Goal: Task Accomplishment & Management: Complete application form

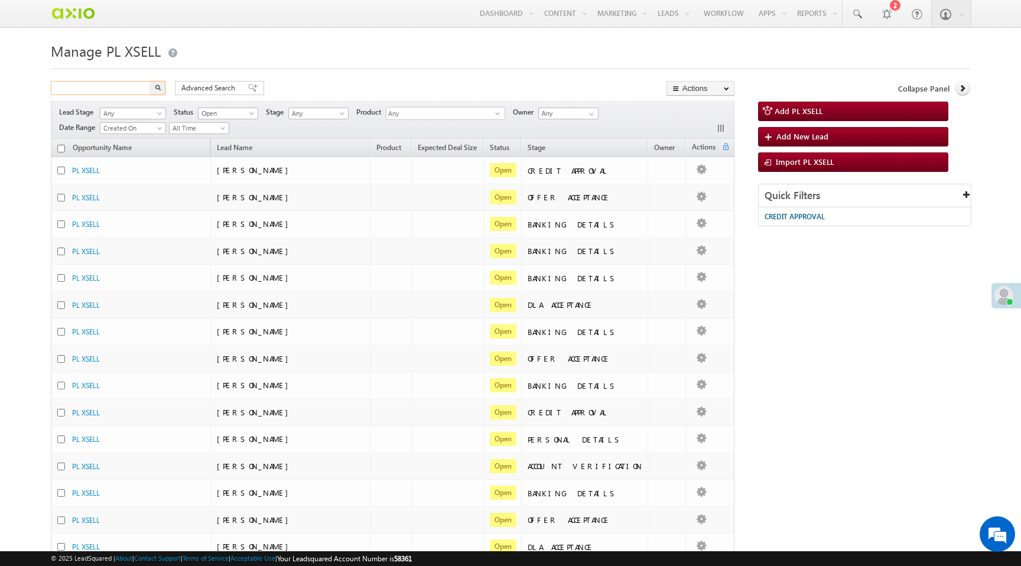
click at [86, 90] on input "text" at bounding box center [101, 88] width 101 height 14
paste input "aa4d6694-f624-4247-8a2a-319979788a66"
type input "aa4d6694-f624-4247-8a2a-319979788a66"
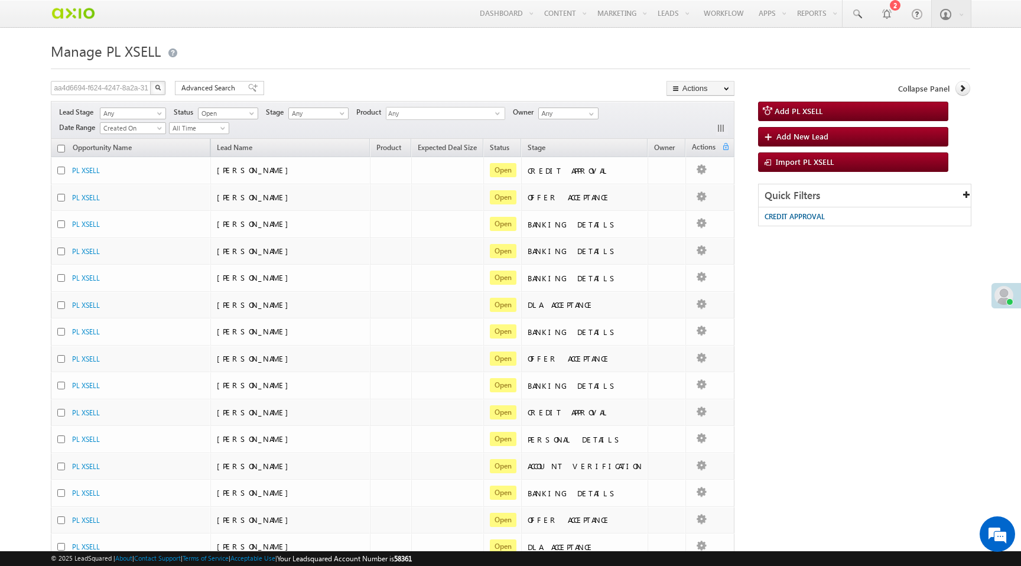
click at [159, 89] on img "button" at bounding box center [158, 87] width 6 height 6
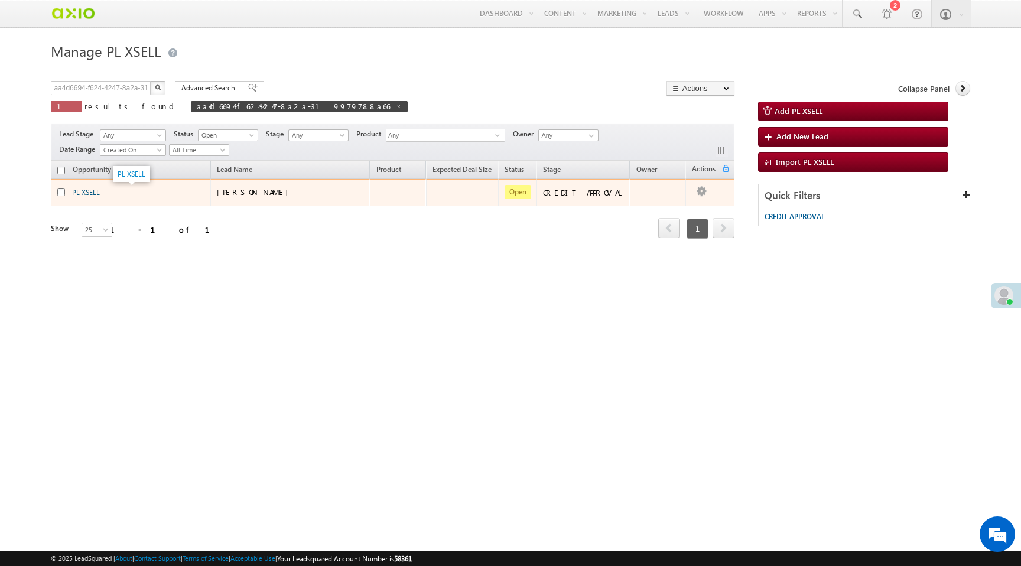
click at [82, 196] on link "PL XSELL" at bounding box center [86, 192] width 28 height 9
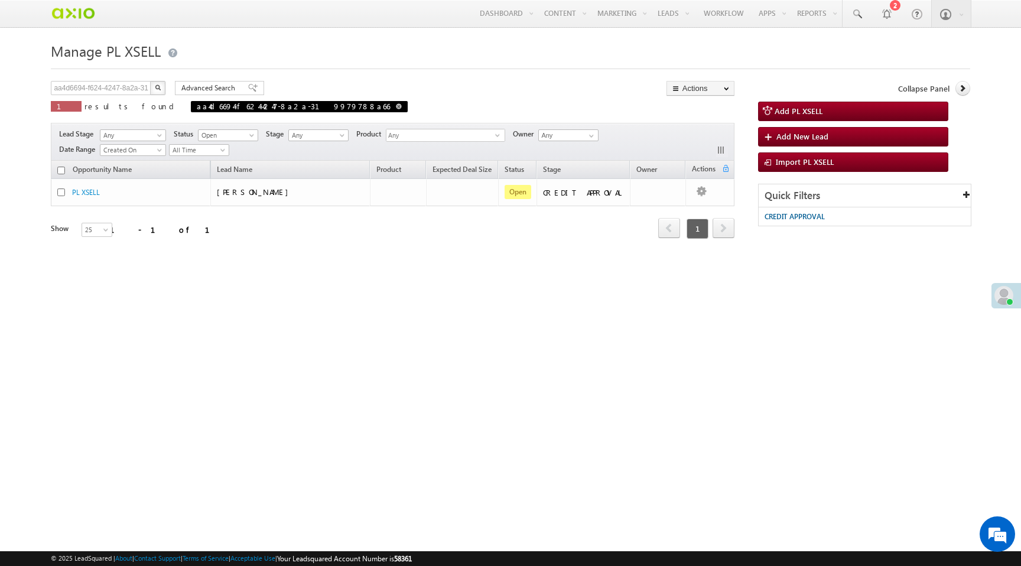
click at [396, 108] on span at bounding box center [399, 106] width 6 height 6
type input "Search PL XSELL"
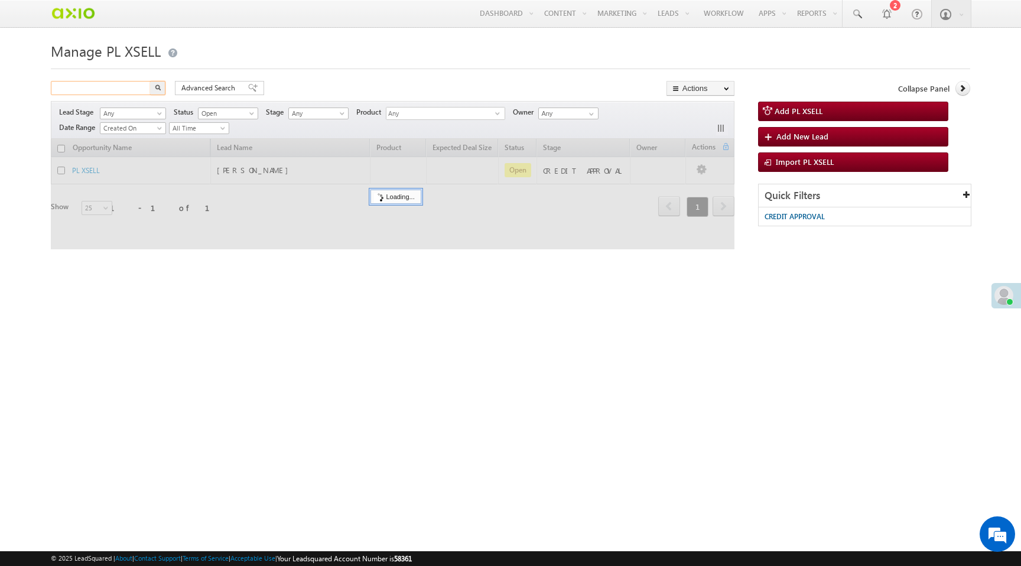
click at [90, 89] on input "text" at bounding box center [101, 88] width 101 height 14
paste input "c8b6db2d-f082-4d60-bc98-fa7770420588"
type input "c8b6db2d-f082-4d60-bc98-fa7770420588"
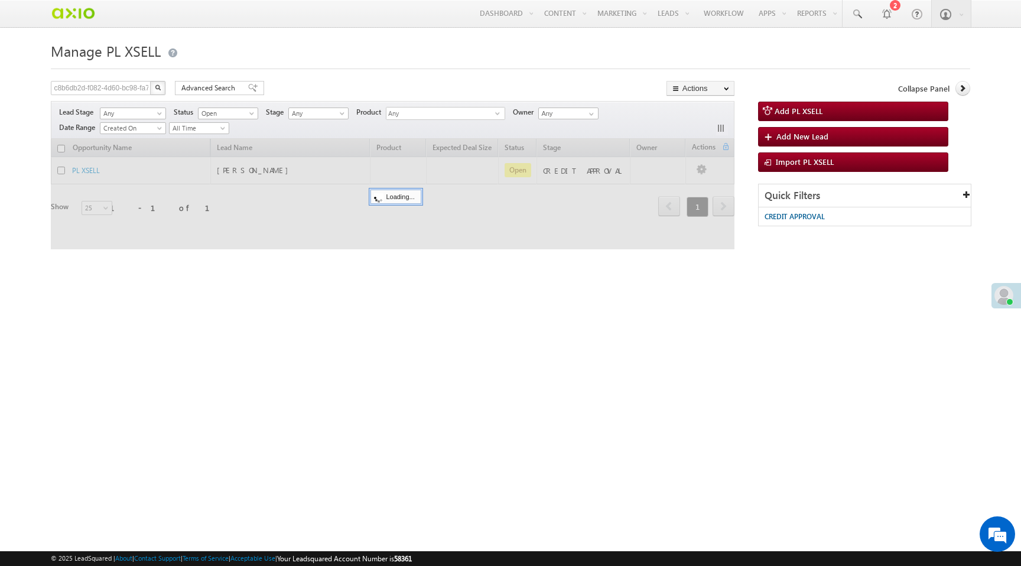
click at [161, 87] on button "button" at bounding box center [157, 88] width 15 height 14
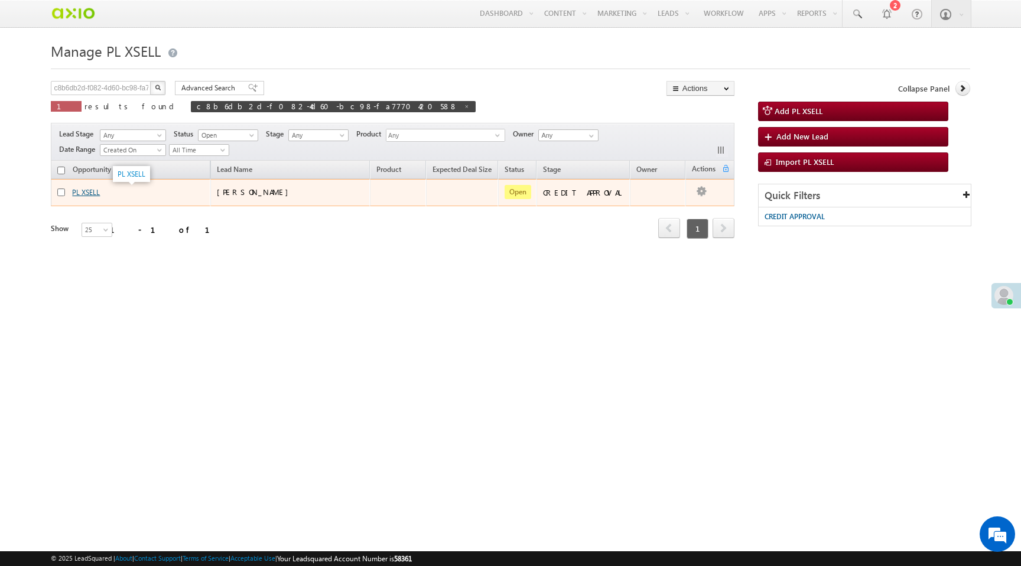
click at [89, 193] on link "PL XSELL" at bounding box center [86, 192] width 28 height 9
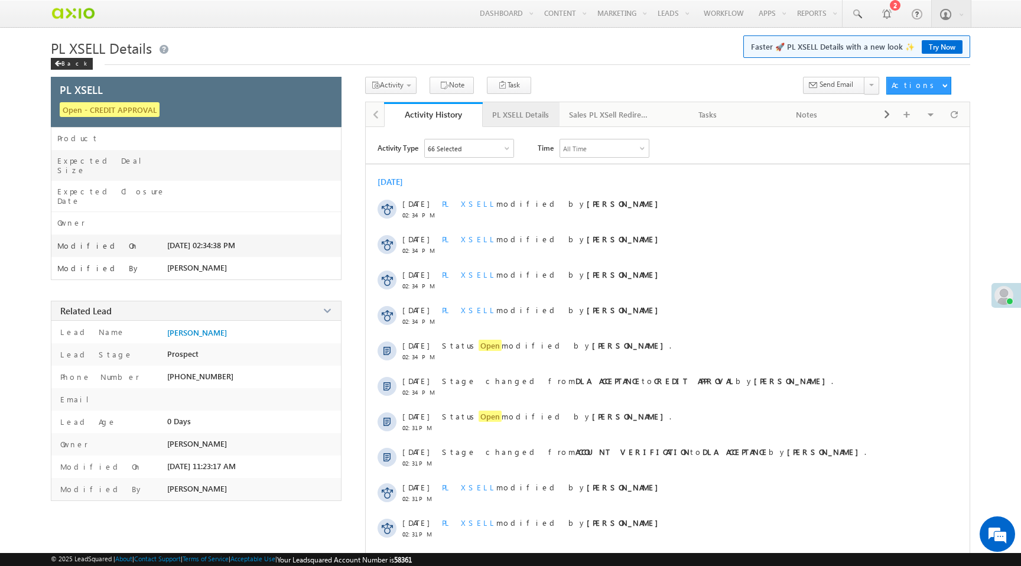
click at [521, 121] on div "PL XSELL Details" at bounding box center [520, 115] width 57 height 14
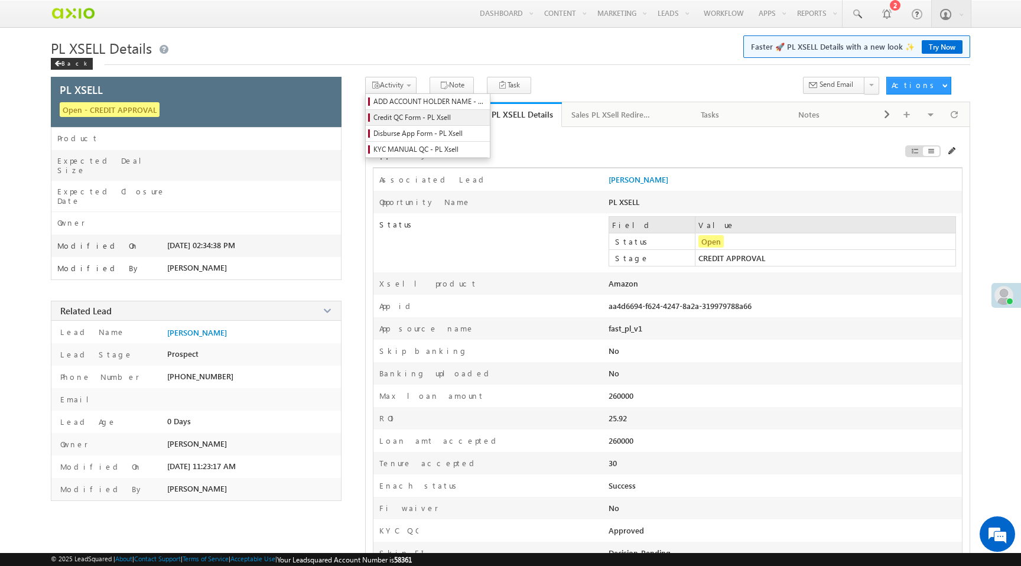
click at [397, 119] on span "Credit QC Form - PL Xsell" at bounding box center [429, 117] width 112 height 11
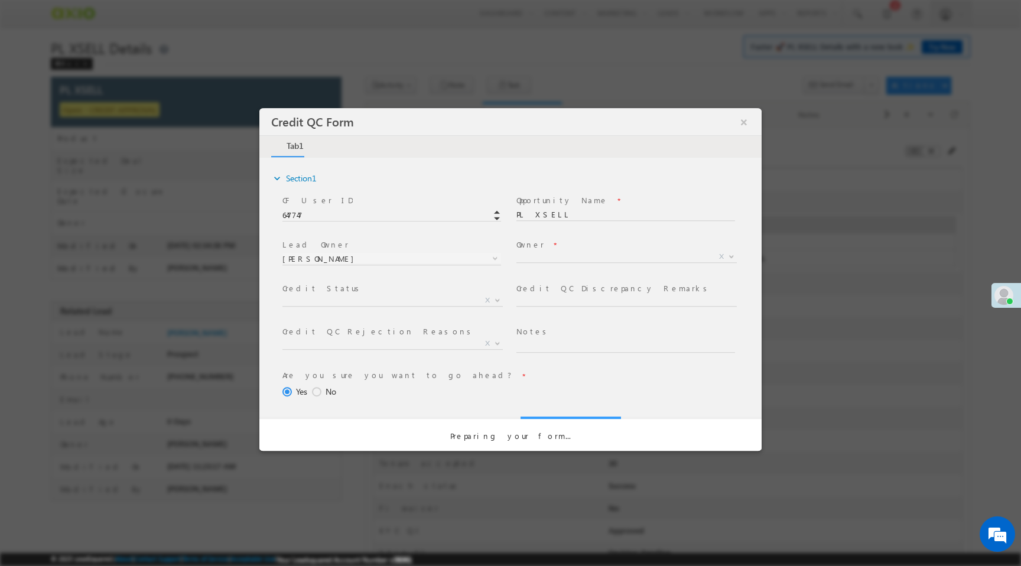
select select "50aed37f-b58e-11ec-8597-0681fe0b10f8"
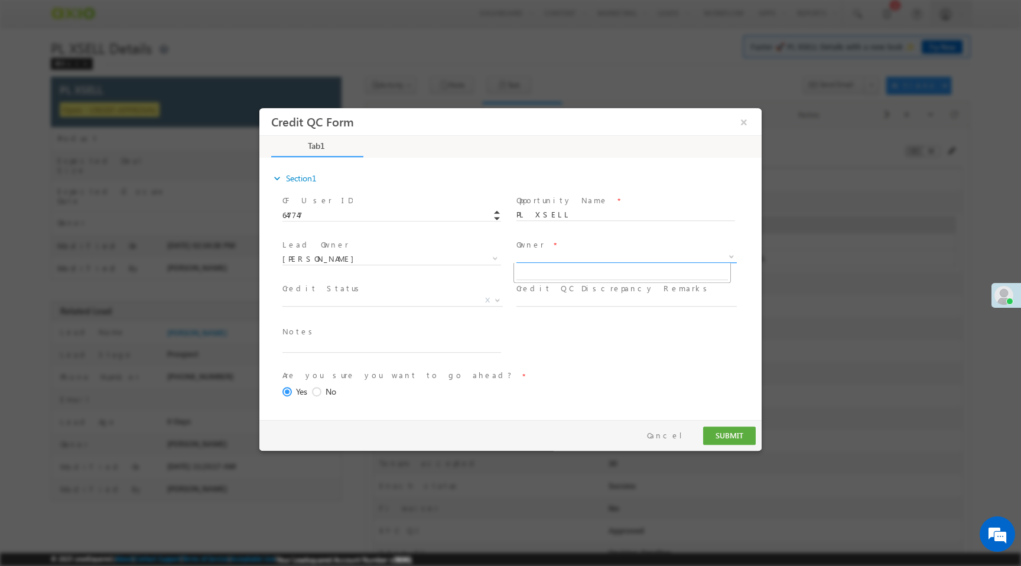
click at [571, 258] on span "X" at bounding box center [626, 257] width 220 height 12
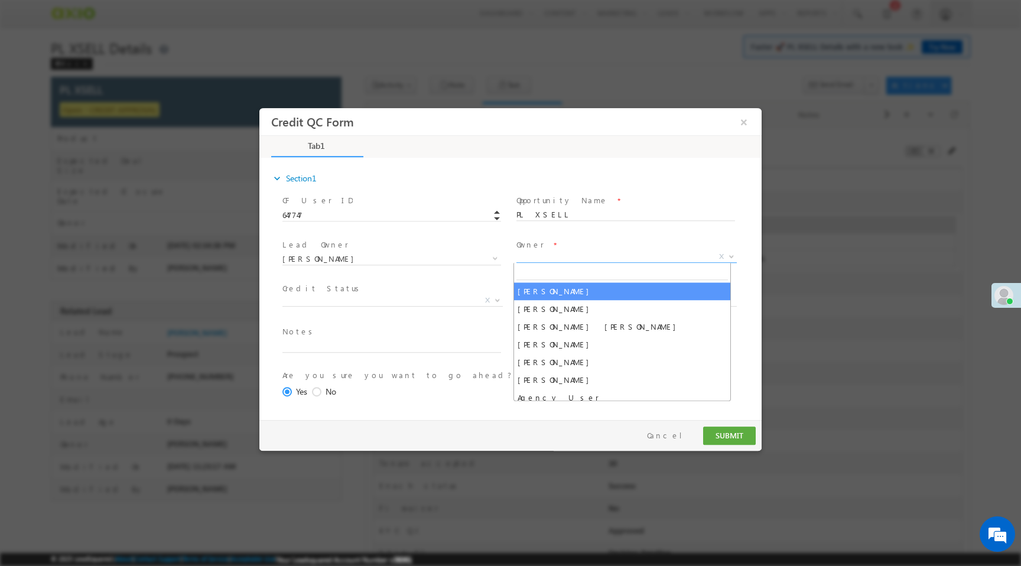
select select "65e28f60-3a0a-11ef-bbd2-0695f51e8b4b"
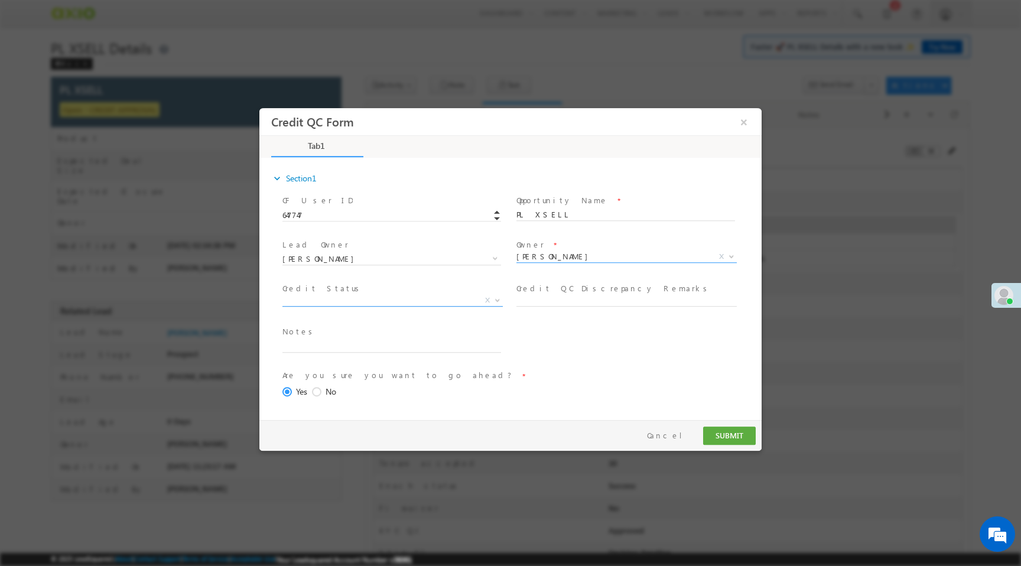
click at [415, 302] on span "X" at bounding box center [392, 301] width 220 height 12
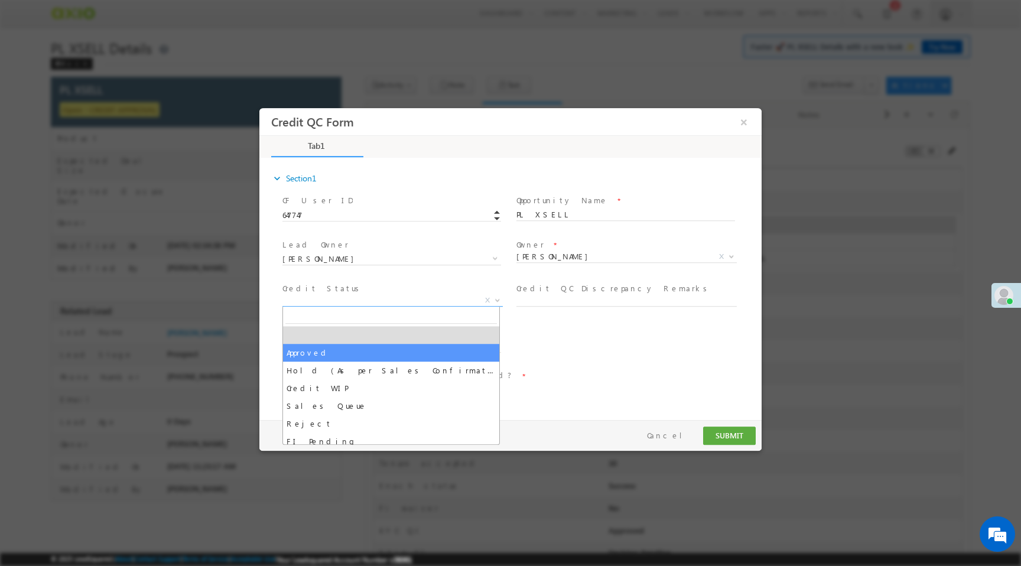
select select "Approved"
select select "NA"
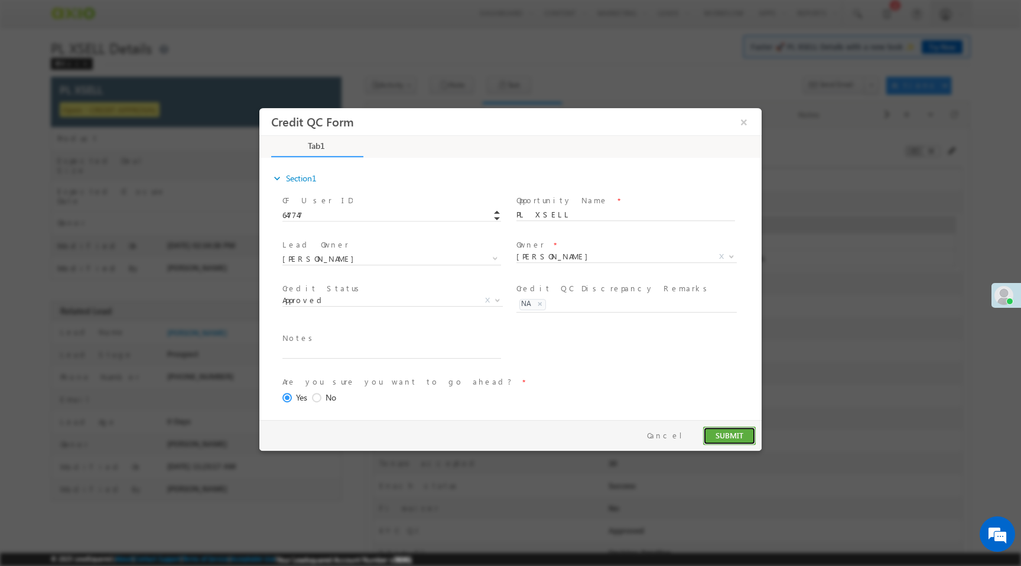
click at [743, 439] on button "SUBMIT" at bounding box center [729, 436] width 53 height 18
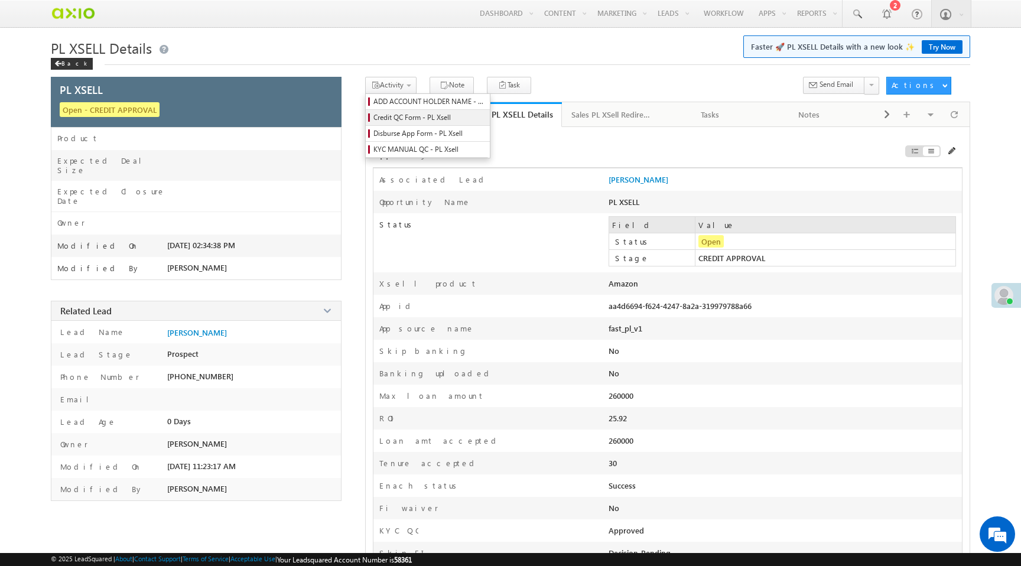
click at [408, 120] on span "Credit QC Form - PL Xsell" at bounding box center [429, 117] width 112 height 11
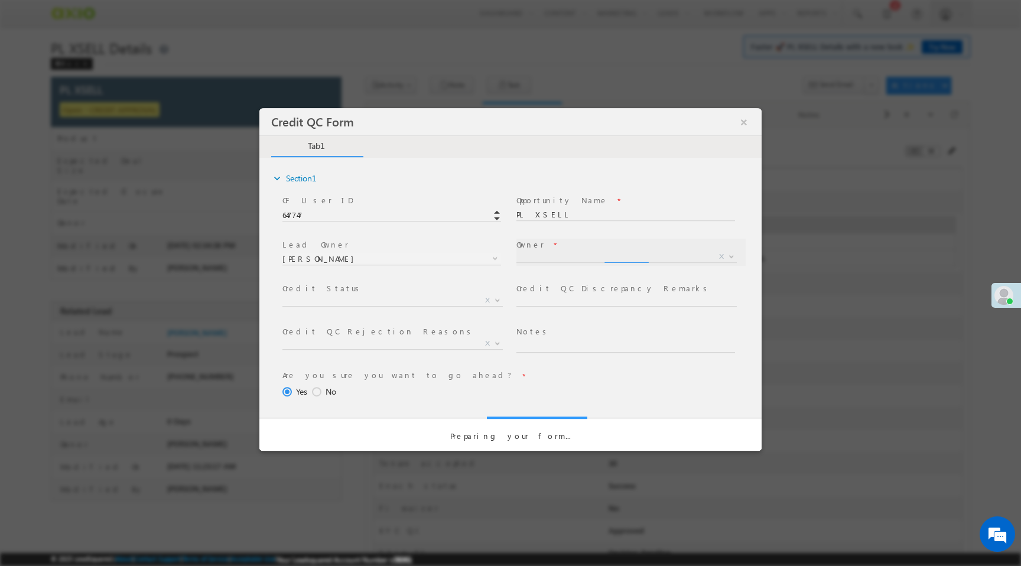
select select "65e28f60-3a0a-11ef-bbd2-0695f51e8b4b"
select select "50aed37f-b58e-11ec-8597-0681fe0b10f8"
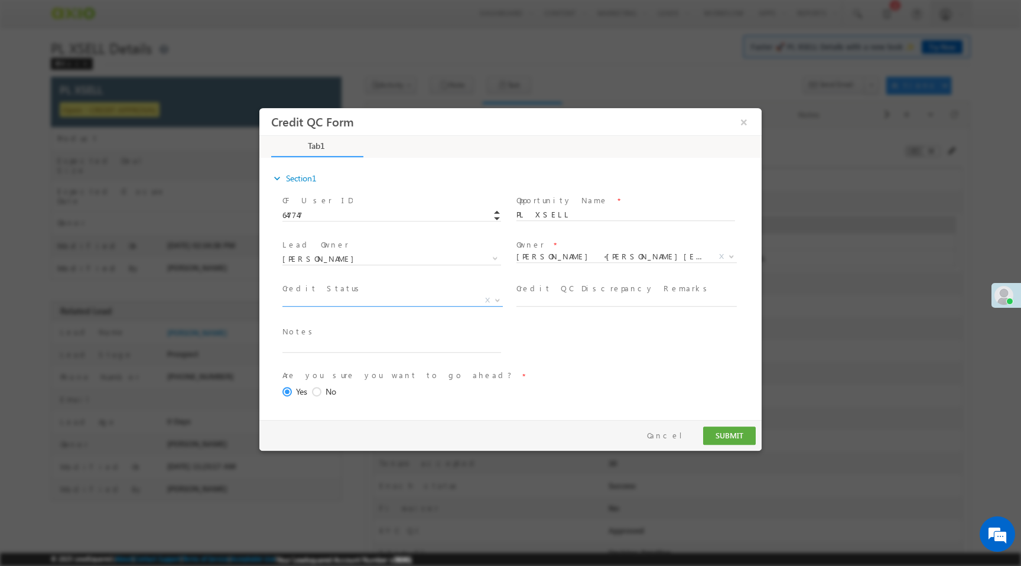
click at [349, 298] on span "X" at bounding box center [392, 301] width 220 height 12
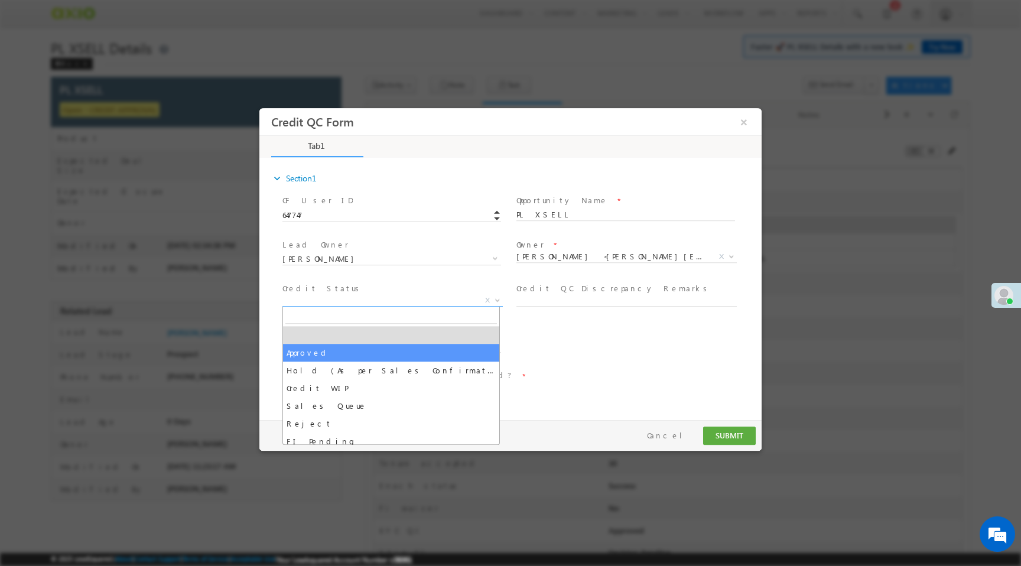
select select "Approved"
select select "NA"
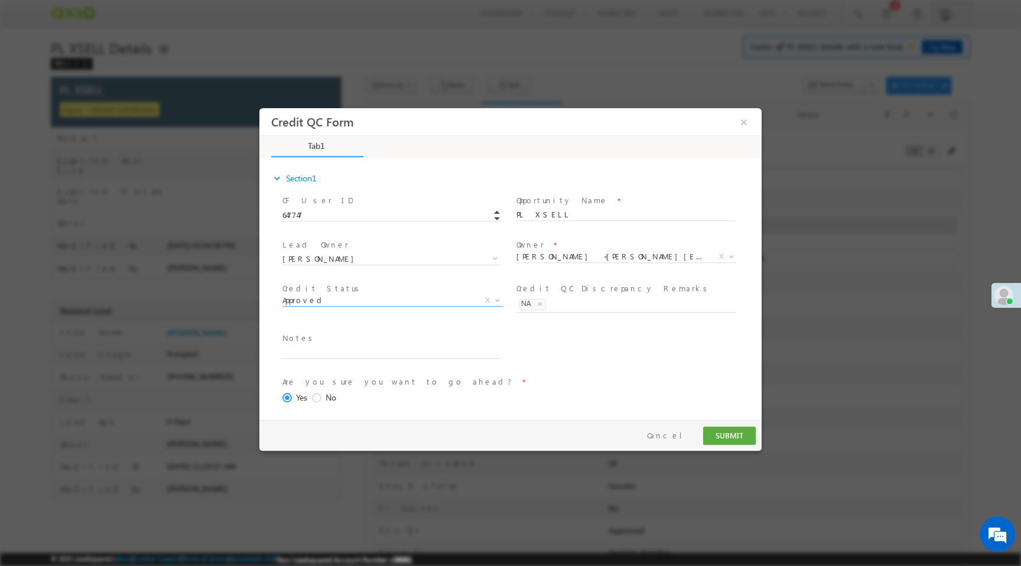
scroll to position [48, 0]
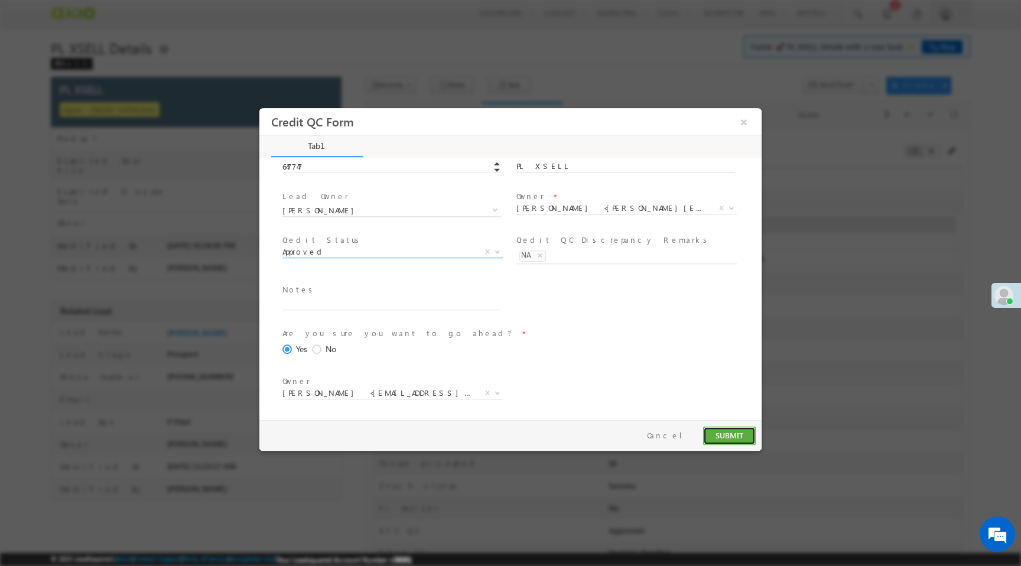
click at [749, 437] on button "SUBMIT" at bounding box center [729, 436] width 53 height 18
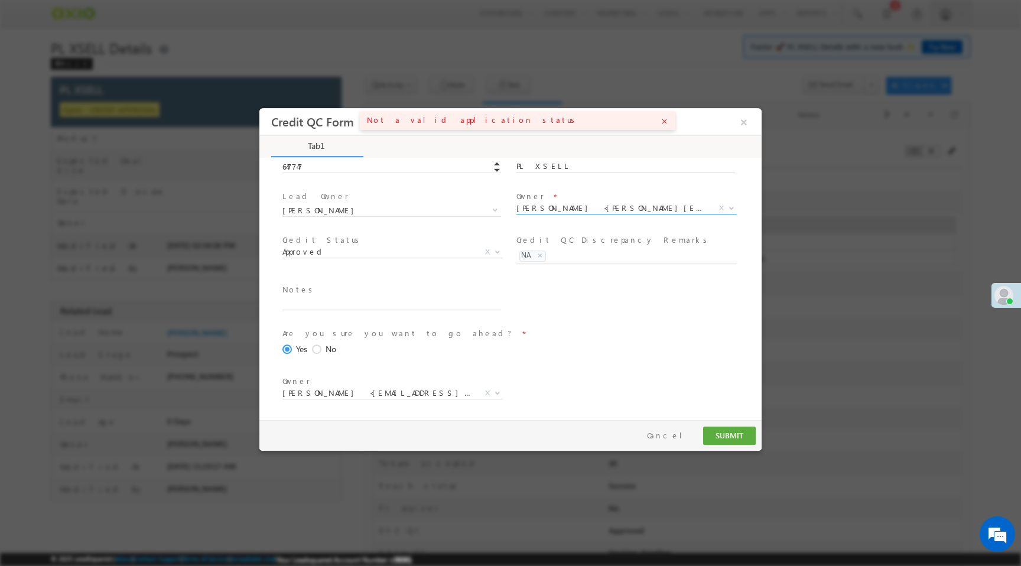
scroll to position [0, 0]
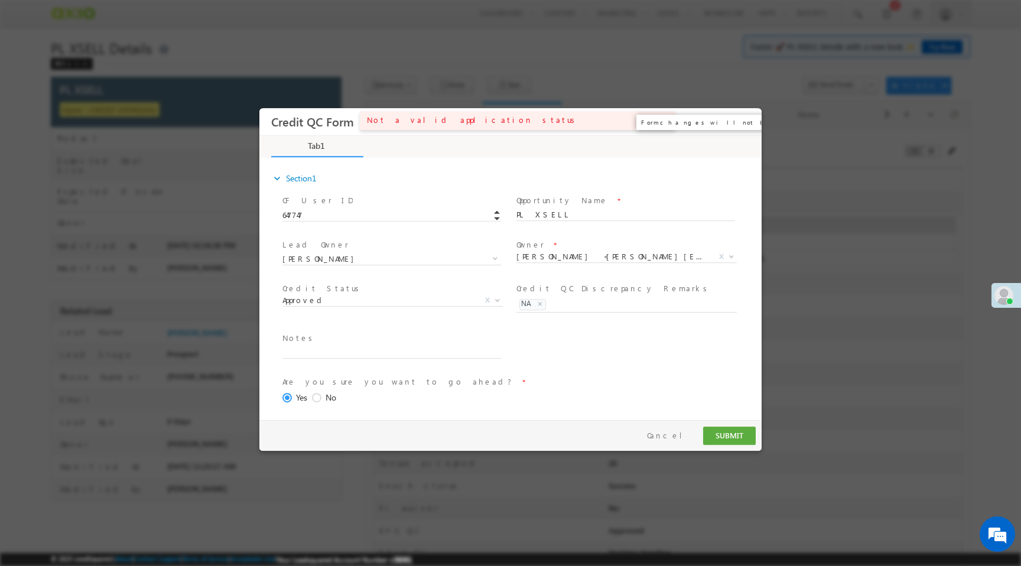
click at [746, 117] on button "×" at bounding box center [744, 122] width 20 height 22
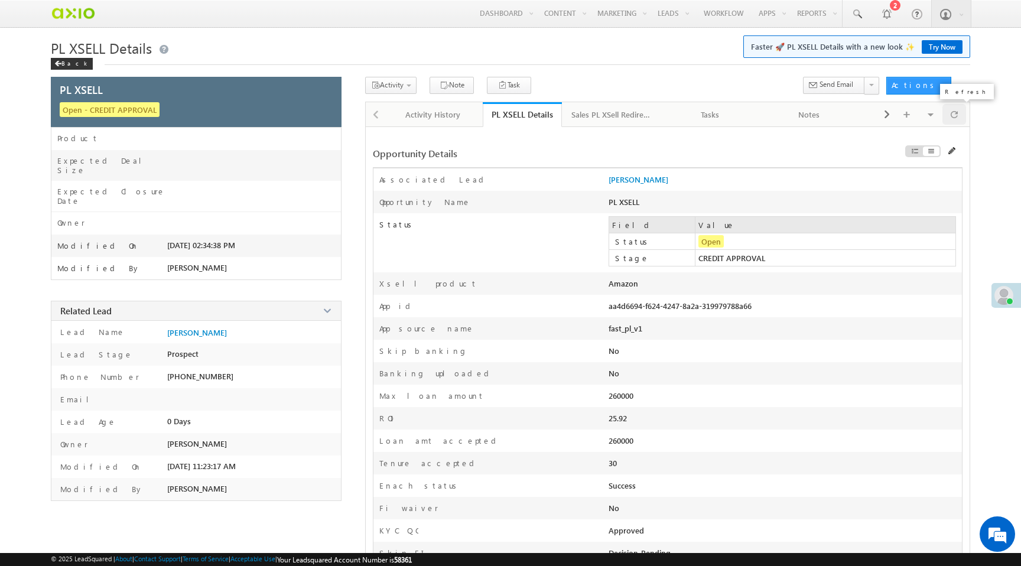
click at [955, 118] on span at bounding box center [954, 114] width 7 height 21
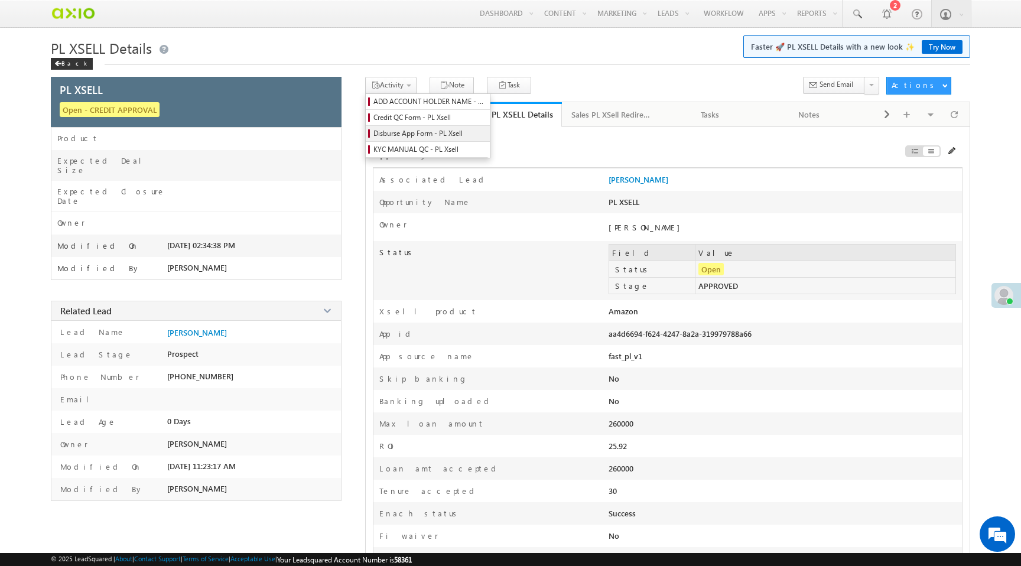
click at [405, 135] on span "Disburse App Form - PL Xsell" at bounding box center [429, 133] width 112 height 11
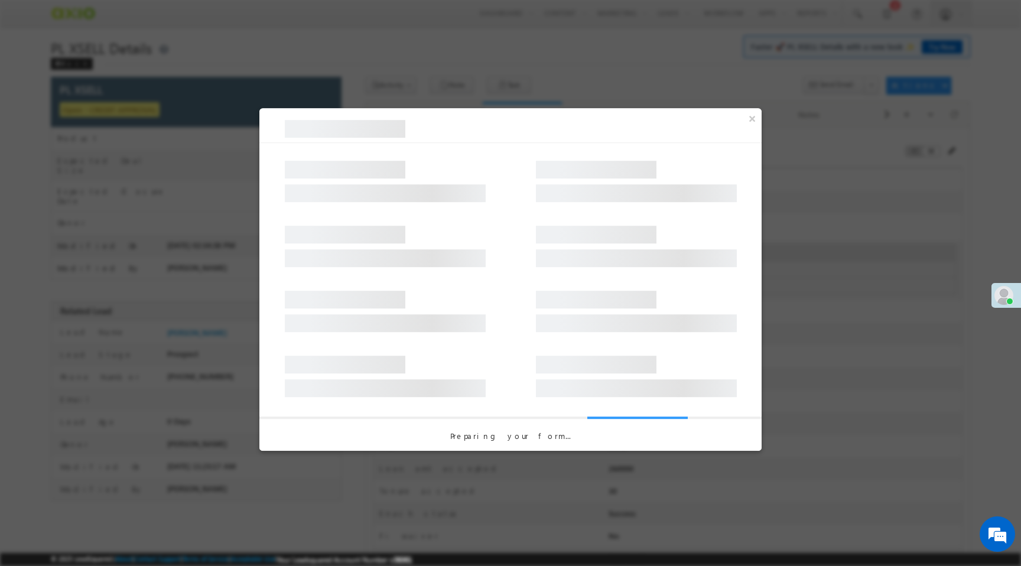
select select "PL XSell Disbursement Initiated"
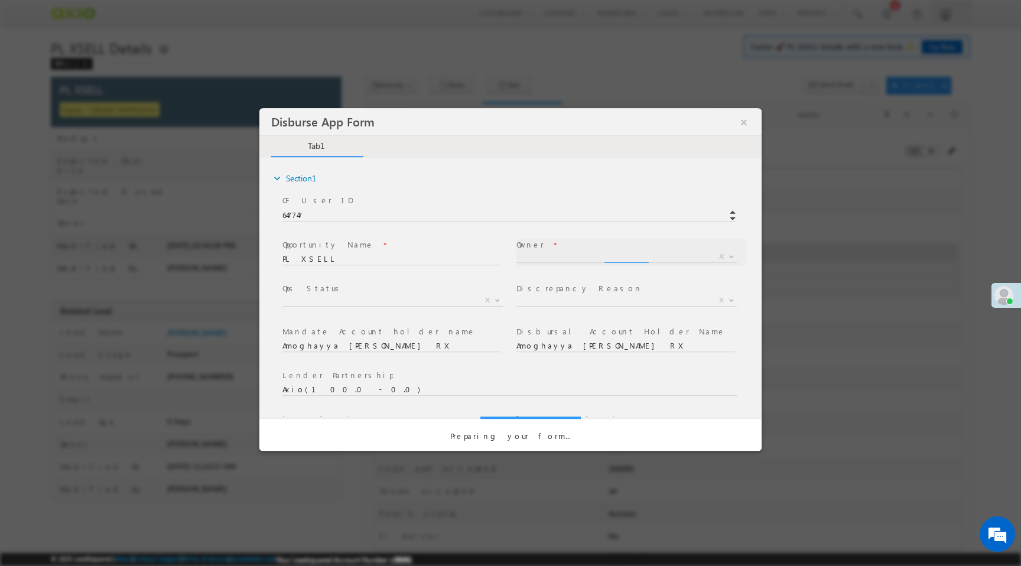
select select "65e28f60-3a0a-11ef-bbd2-0695f51e8b4b"
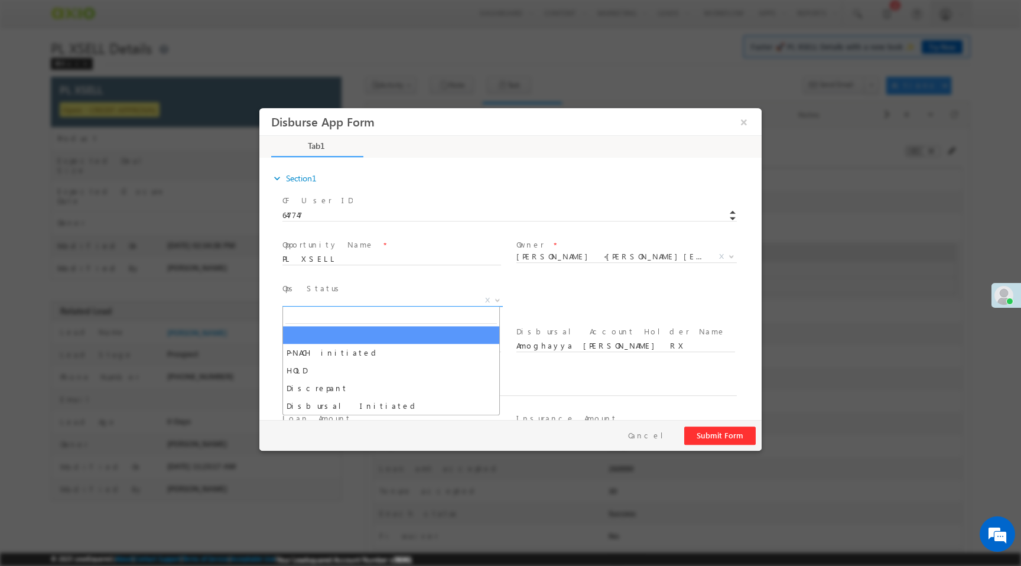
click at [372, 300] on span "X" at bounding box center [392, 301] width 220 height 12
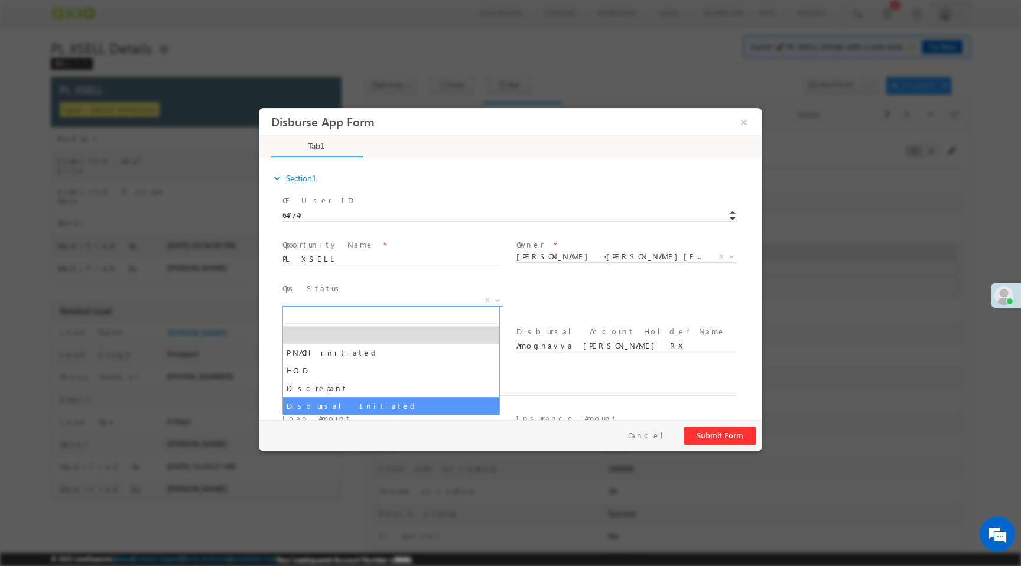
select select "Disbursal Initiated"
select select "NA"
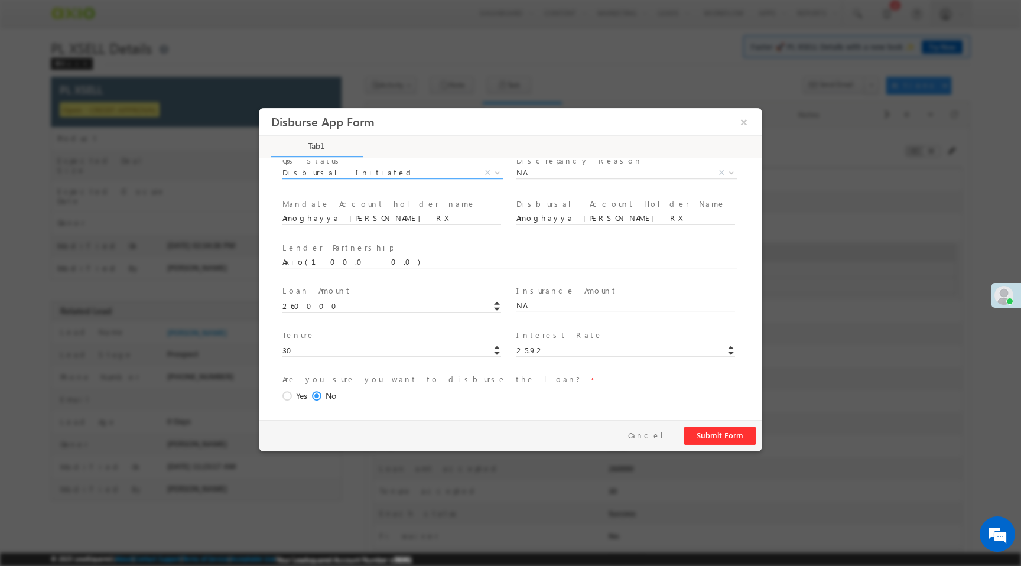
scroll to position [174, 0]
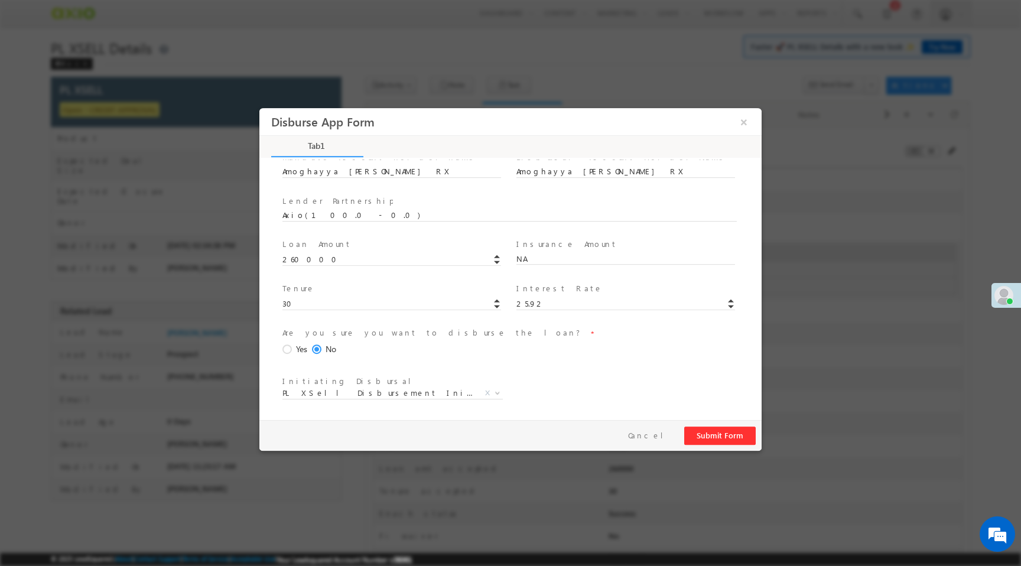
click at [296, 348] on span "Yes" at bounding box center [301, 349] width 11 height 12
click at [259, 108] on input "Yes" at bounding box center [259, 108] width 0 height 0
click at [715, 440] on button "Submit Form" at bounding box center [719, 436] width 71 height 18
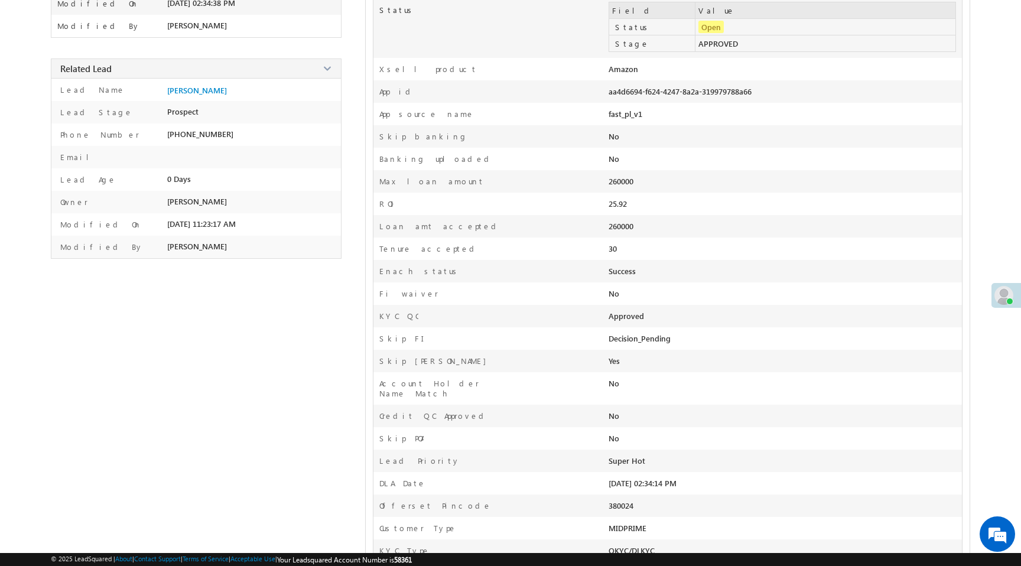
scroll to position [0, 0]
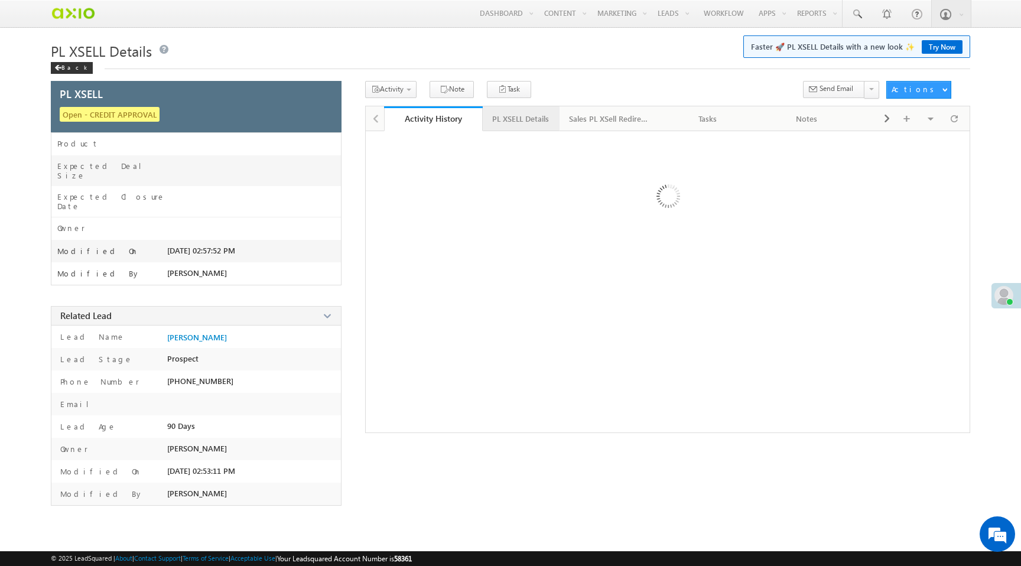
click at [512, 128] on link "PL XSELL Details" at bounding box center [521, 118] width 77 height 25
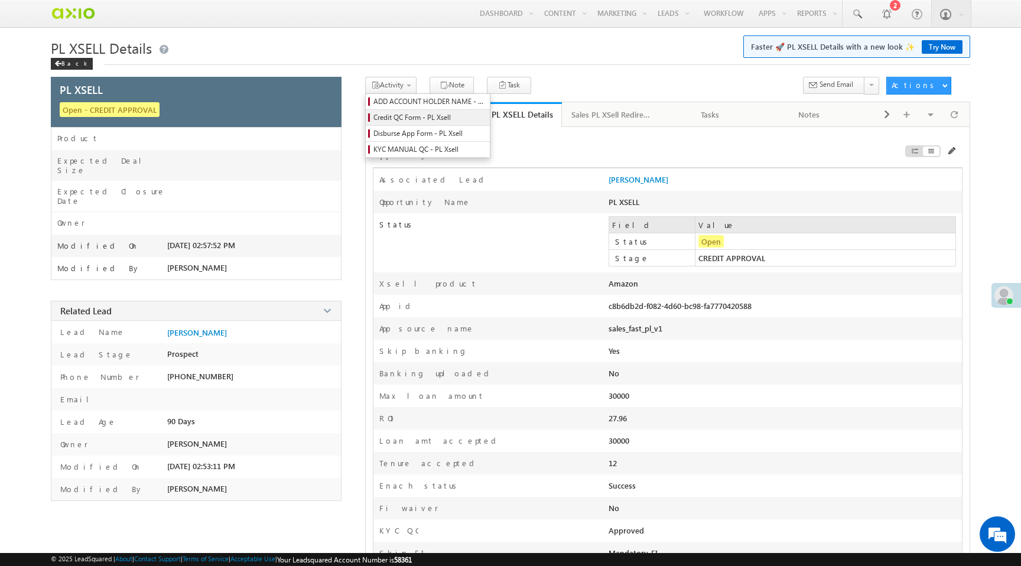
click at [404, 123] on span "Credit QC Form - PL Xsell" at bounding box center [429, 117] width 112 height 11
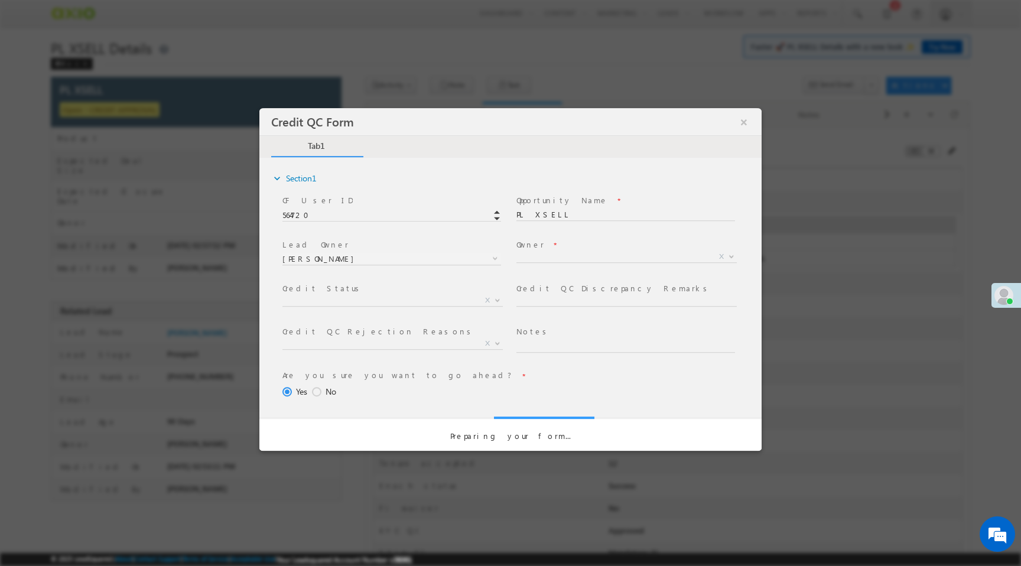
select select "50aed37f-b58e-11ec-8597-0681fe0b10f8"
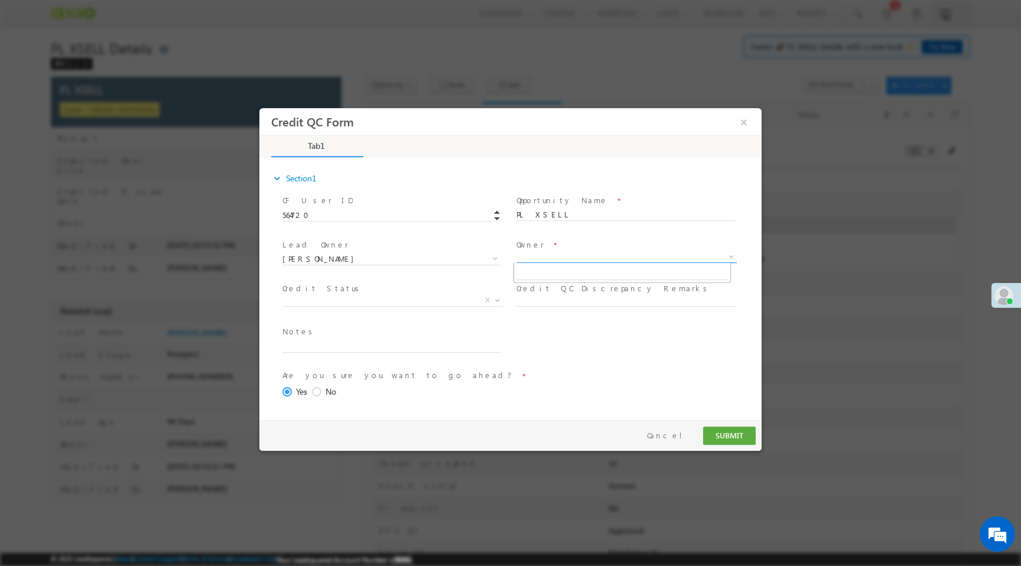
click at [538, 258] on span "X" at bounding box center [626, 257] width 220 height 12
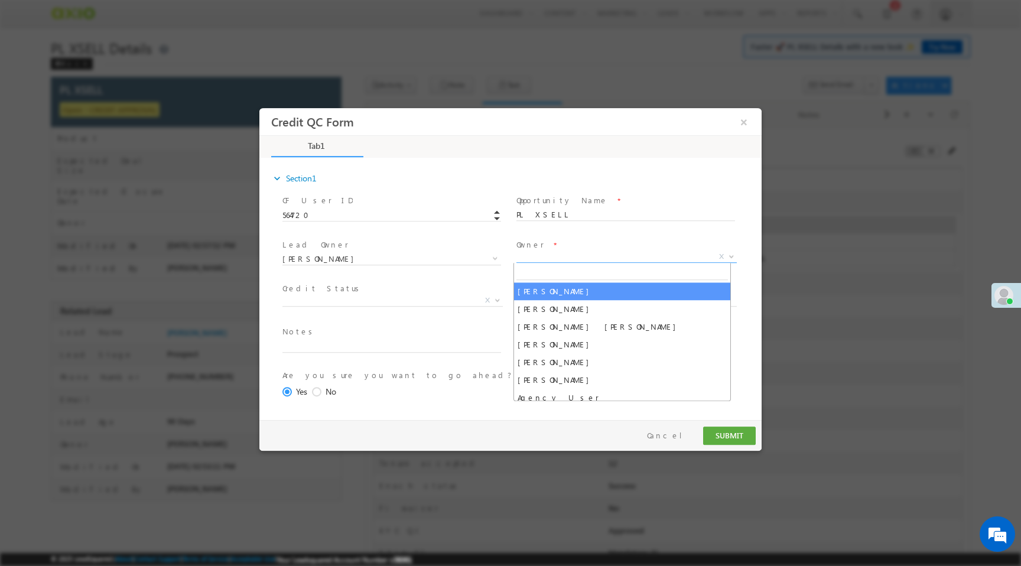
select select "65e28f60-3a0a-11ef-bbd2-0695f51e8b4b"
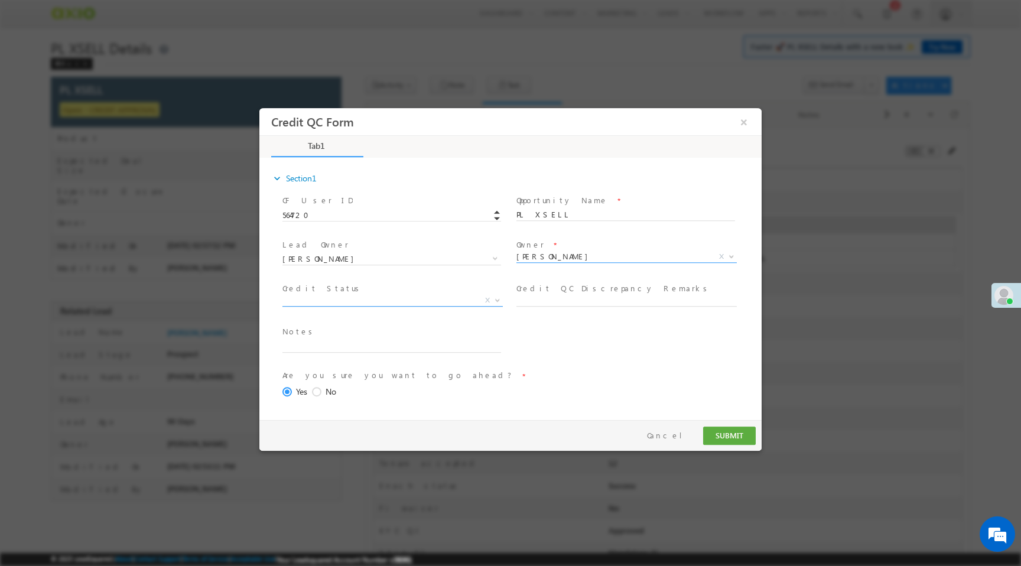
click at [460, 298] on span "X" at bounding box center [392, 301] width 220 height 12
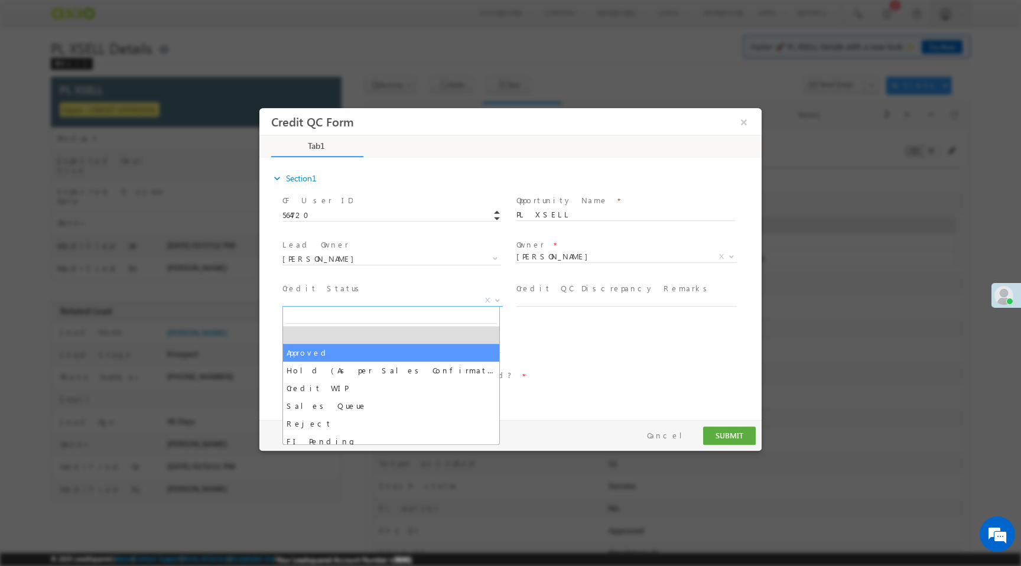
select select "Approved"
select select "NA"
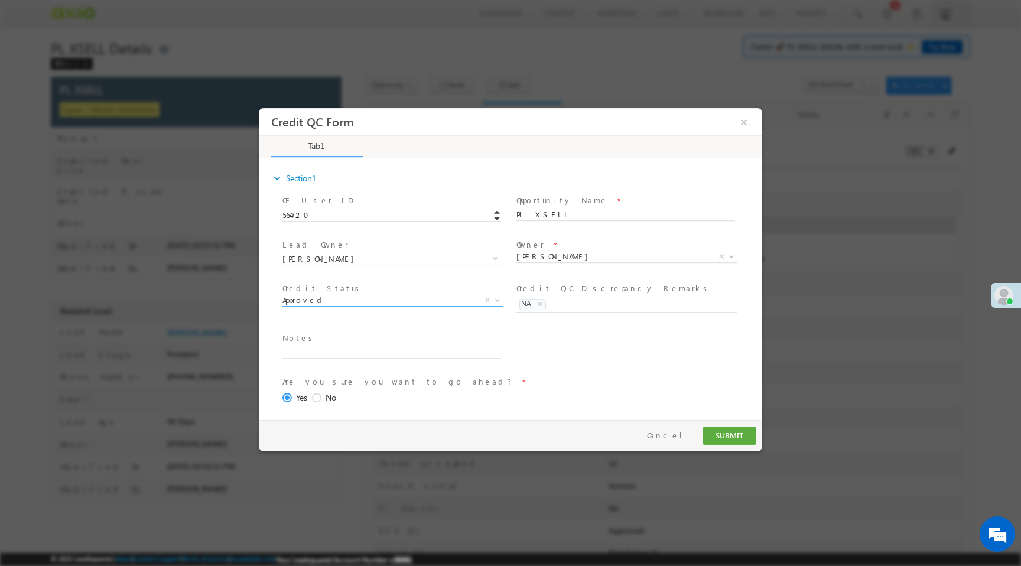
scroll to position [48, 0]
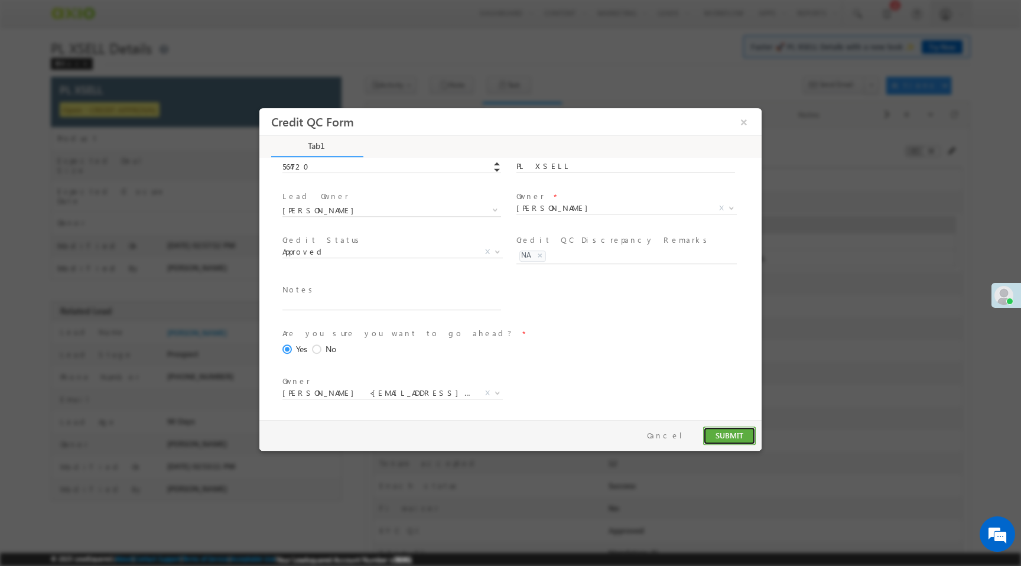
click at [737, 443] on button "SUBMIT" at bounding box center [729, 436] width 53 height 18
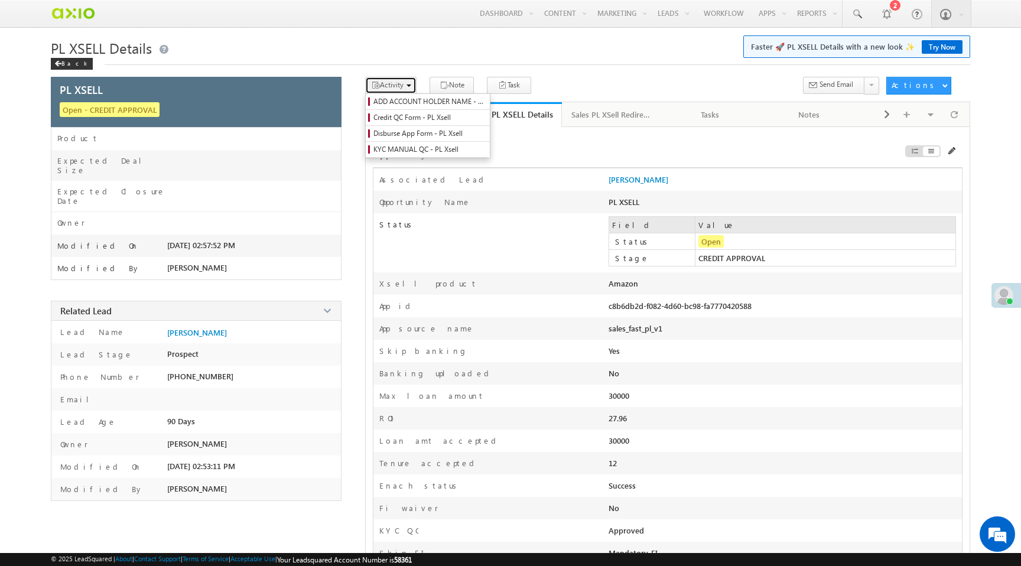
click at [398, 82] on span "Activity" at bounding box center [392, 84] width 24 height 9
click at [555, 175] on div "Associated Lead *" at bounding box center [490, 182] width 235 height 17
